Goal: Ask a question: Seek information or help from site administrators or community

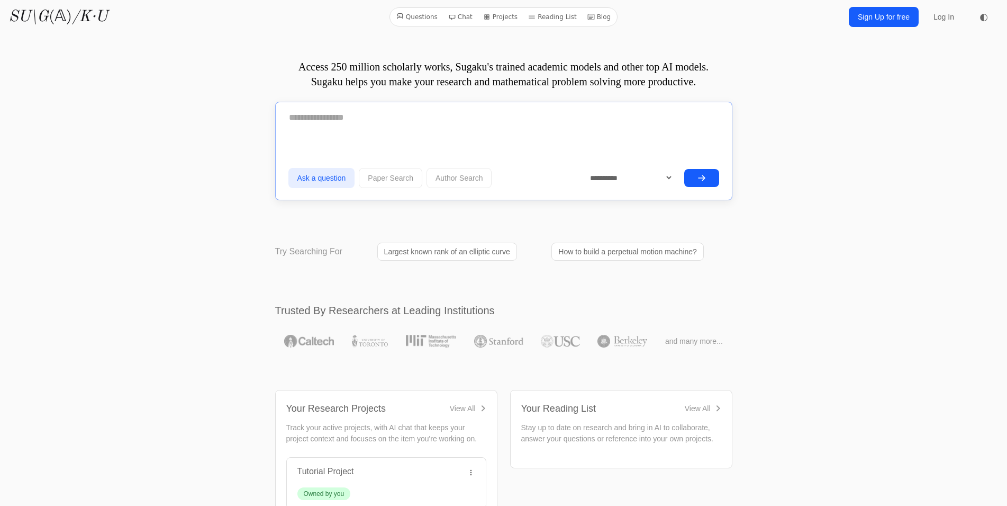
click at [364, 120] on textarea at bounding box center [504, 117] width 431 height 26
click at [559, 113] on textarea "**********" at bounding box center [504, 116] width 431 height 25
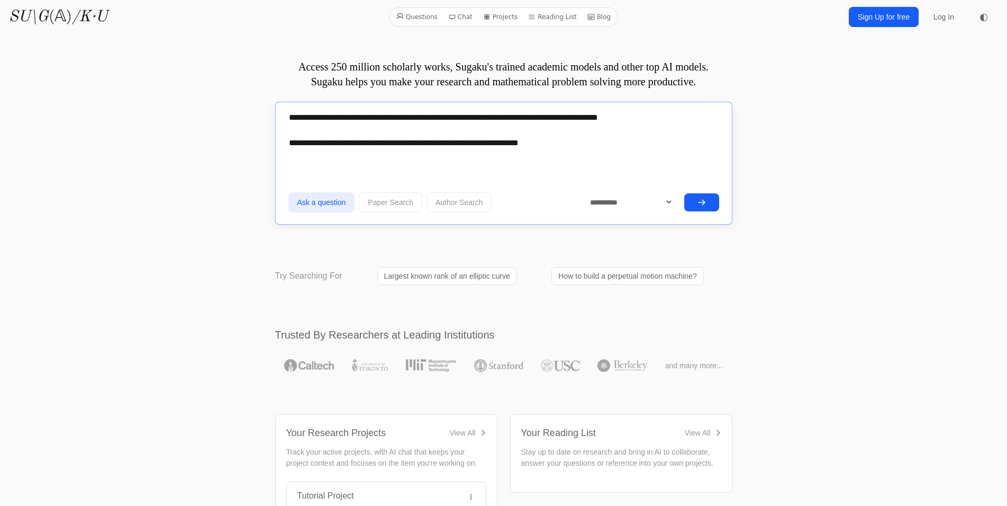
click at [306, 129] on textarea "**********" at bounding box center [504, 129] width 431 height 51
type textarea "**********"
click at [705, 198] on icon "submit" at bounding box center [702, 202] width 8 height 8
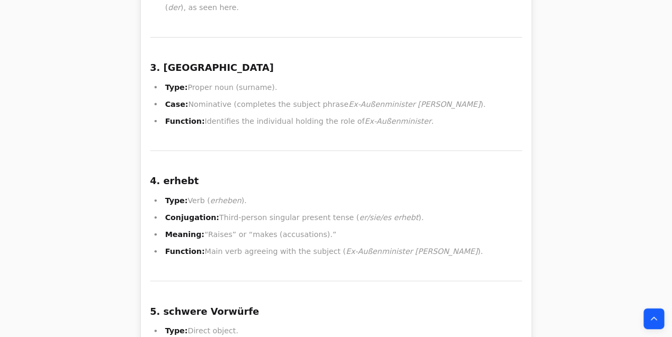
scroll to position [14612, 0]
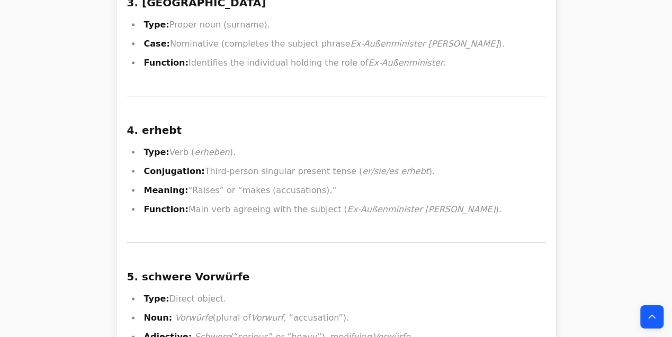
drag, startPoint x: 265, startPoint y: 70, endPoint x: 269, endPoint y: 101, distance: 30.5
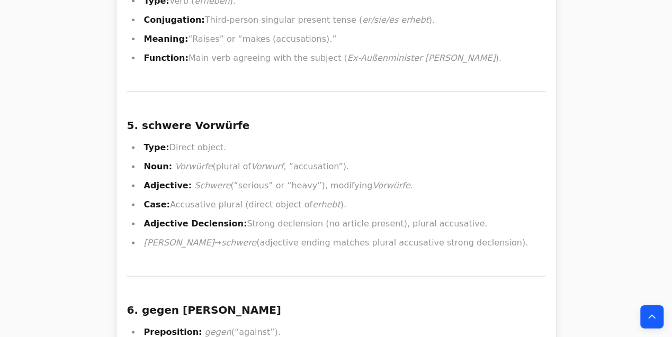
scroll to position [14791, 0]
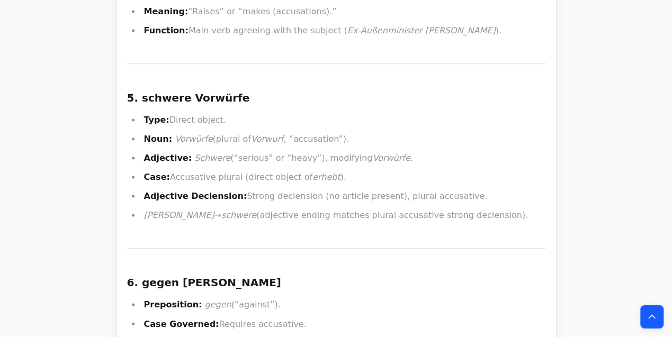
drag, startPoint x: 395, startPoint y: 145, endPoint x: 393, endPoint y: 195, distance: 50.9
drag, startPoint x: 404, startPoint y: 193, endPoint x: 427, endPoint y: 239, distance: 52.1
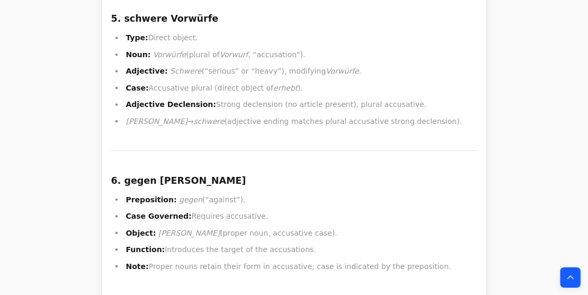
scroll to position [14873, 0]
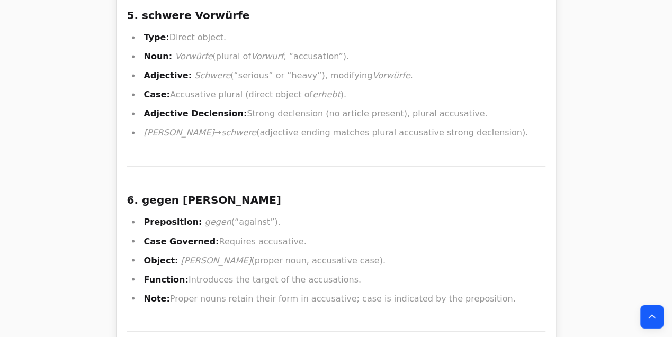
drag, startPoint x: 440, startPoint y: 129, endPoint x: 503, endPoint y: 136, distance: 63.8
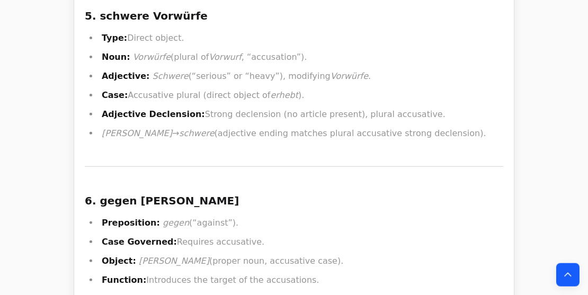
drag, startPoint x: 395, startPoint y: 113, endPoint x: 503, endPoint y: 113, distance: 108.0
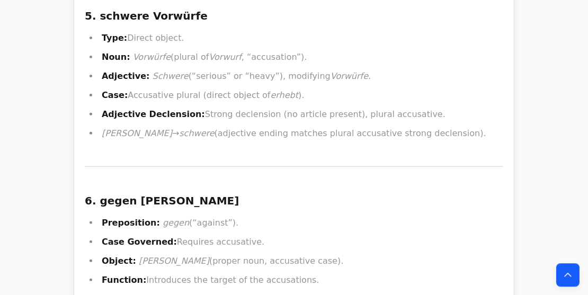
drag, startPoint x: 224, startPoint y: 87, endPoint x: 242, endPoint y: 158, distance: 72.5
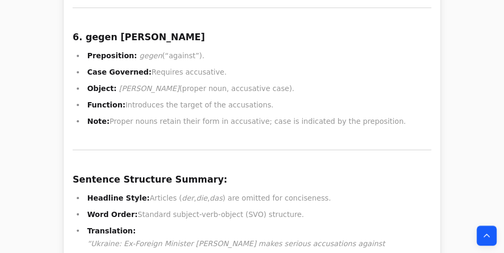
scroll to position [15059, 0]
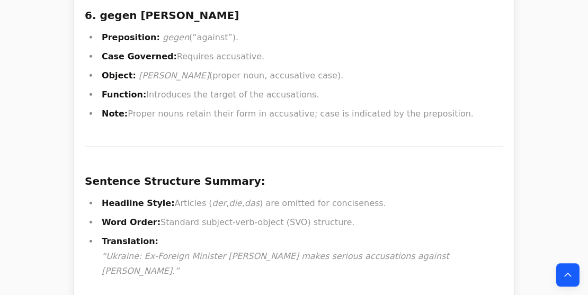
drag, startPoint x: 344, startPoint y: 85, endPoint x: 348, endPoint y: 102, distance: 17.3
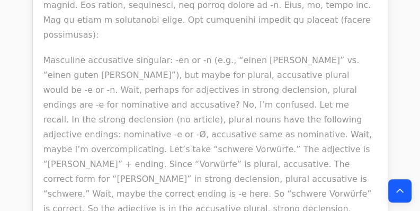
scroll to position [15047, 0]
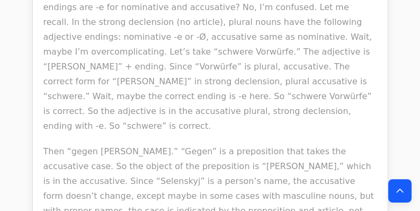
scroll to position [15176, 0]
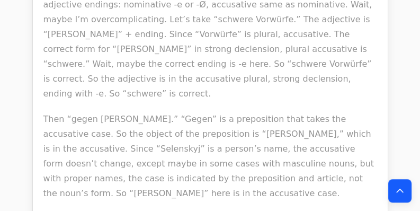
drag, startPoint x: 224, startPoint y: 30, endPoint x: 255, endPoint y: 75, distance: 54.0
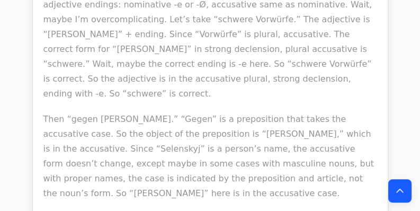
drag, startPoint x: 324, startPoint y: 60, endPoint x: 329, endPoint y: 89, distance: 29.6
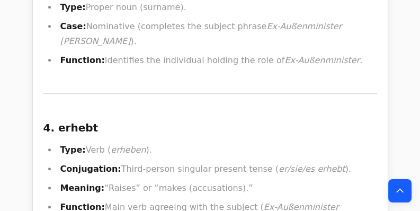
scroll to position [16328, 0]
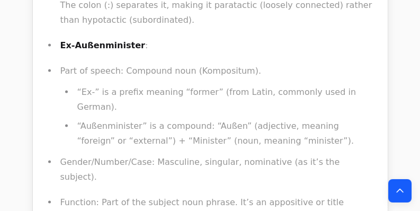
scroll to position [17952, 0]
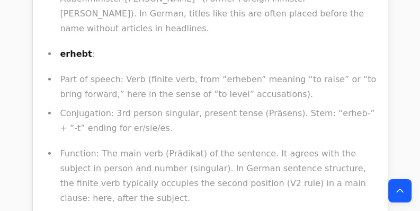
scroll to position [18529, 0]
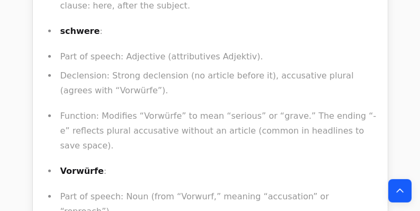
drag, startPoint x: 167, startPoint y: 71, endPoint x: 209, endPoint y: 74, distance: 41.4
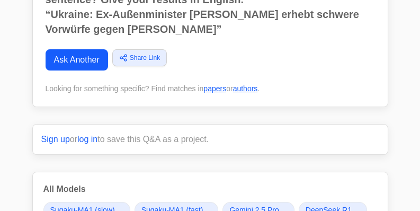
scroll to position [109, 0]
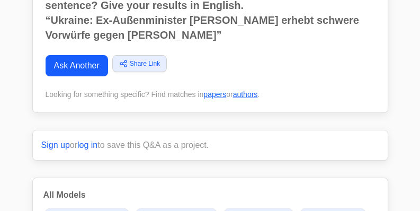
click at [90, 66] on link "Ask Another" at bounding box center [77, 65] width 62 height 21
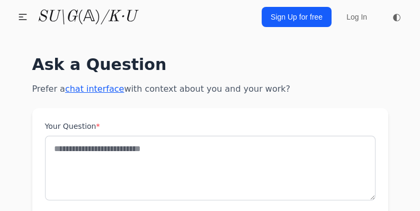
click at [168, 148] on textarea "Your Question *" at bounding box center [210, 168] width 330 height 65
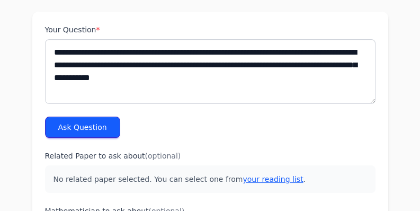
scroll to position [98, 0]
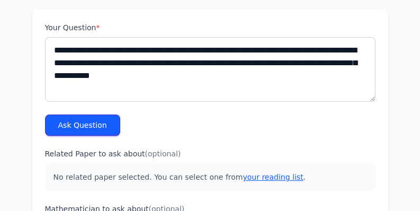
type textarea "**********"
click at [87, 125] on button "Ask Question" at bounding box center [82, 124] width 75 height 21
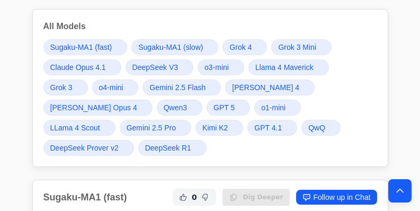
scroll to position [693, 0]
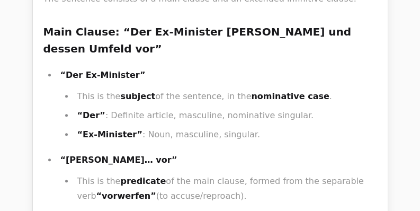
click at [337, 89] on ul "This is the subject of the sentence, in the nominative case . “Der” : Definite …" at bounding box center [218, 115] width 317 height 53
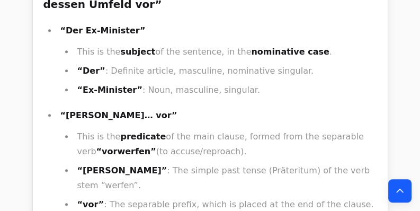
scroll to position [740, 0]
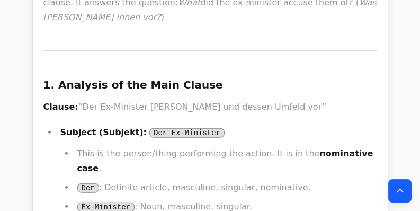
scroll to position [18288, 0]
